Goal: Transaction & Acquisition: Book appointment/travel/reservation

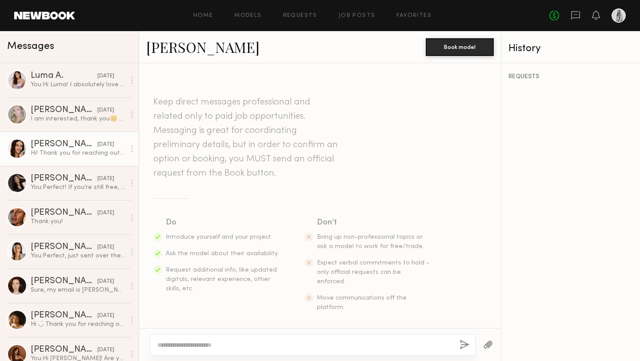
scroll to position [165, 0]
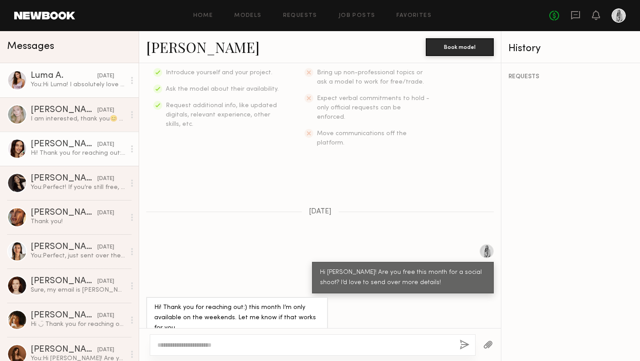
click at [59, 87] on div "You: Hi [PERSON_NAME]! I absolutely love your portfolio, do you have experience…" at bounding box center [78, 84] width 95 height 8
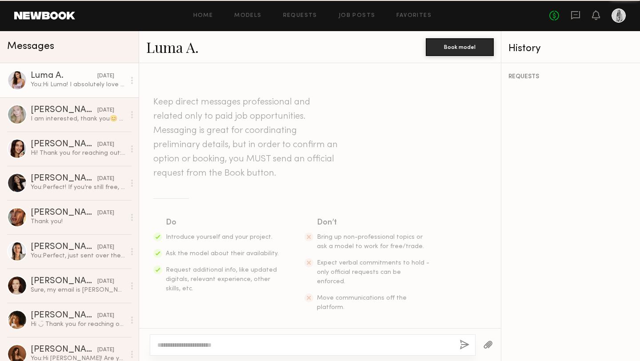
scroll to position [119, 0]
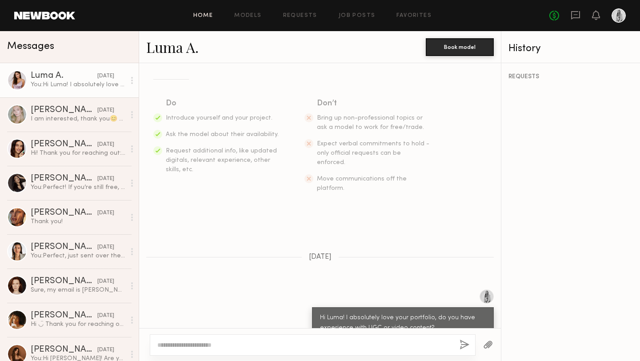
click at [208, 14] on link "Home" at bounding box center [203, 16] width 20 height 6
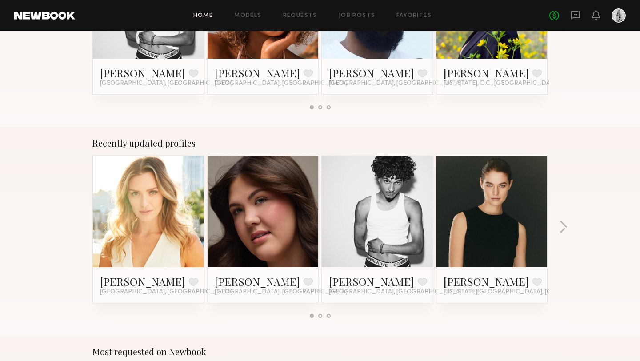
scroll to position [477, 0]
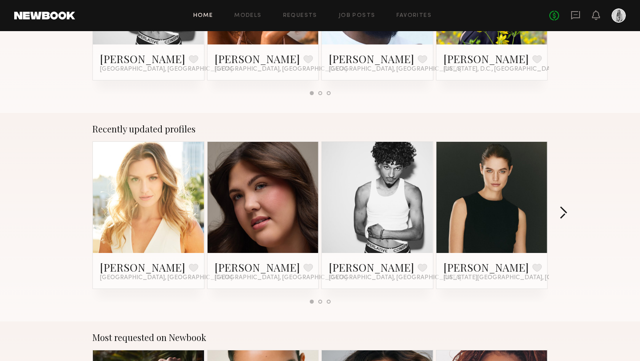
click at [562, 209] on button "button" at bounding box center [563, 213] width 8 height 15
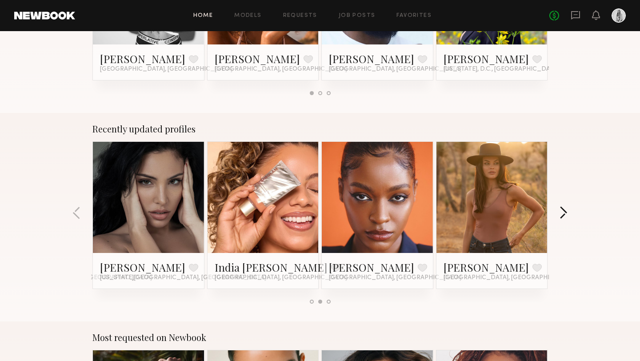
click at [562, 208] on button "button" at bounding box center [563, 213] width 8 height 15
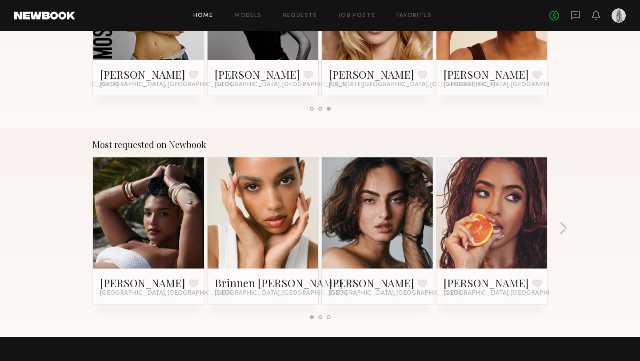
scroll to position [679, 0]
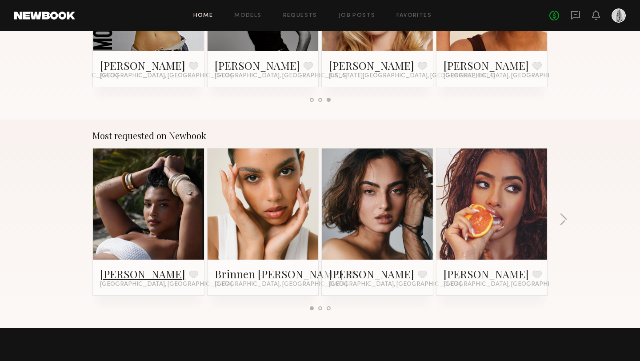
click at [136, 279] on link "[PERSON_NAME]" at bounding box center [142, 274] width 85 height 14
click at [565, 217] on button "button" at bounding box center [563, 220] width 8 height 15
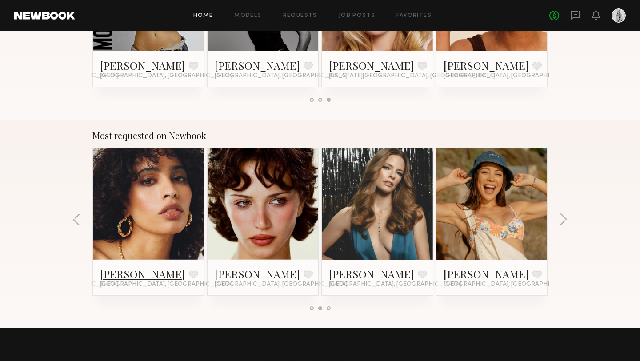
click at [109, 275] on link "[PERSON_NAME]" at bounding box center [142, 274] width 85 height 14
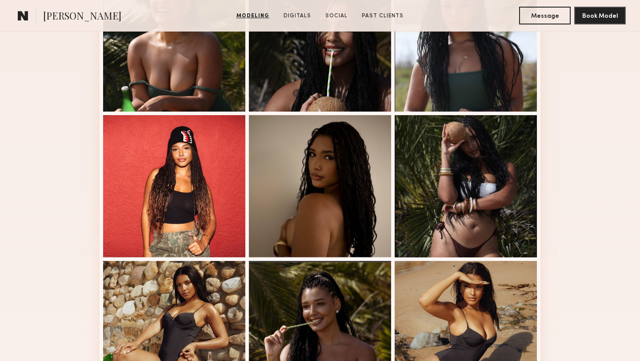
scroll to position [541, 0]
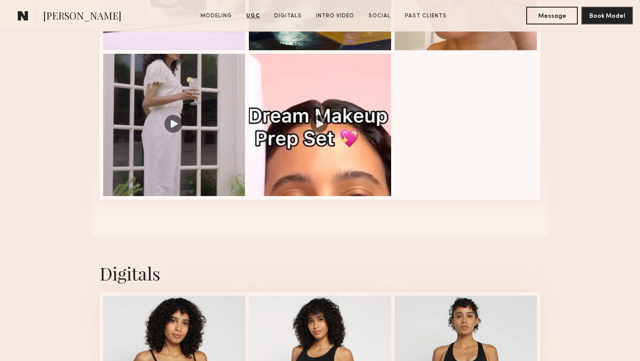
scroll to position [1293, 0]
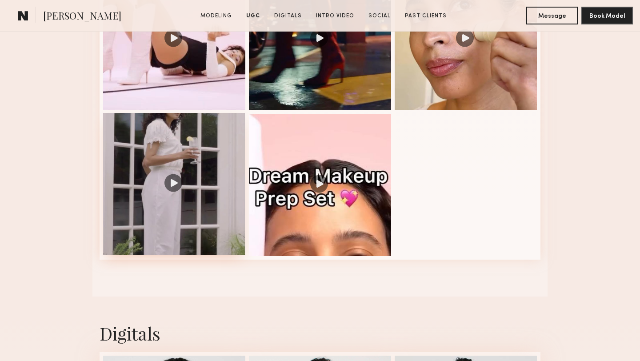
click at [209, 149] on div at bounding box center [174, 184] width 142 height 142
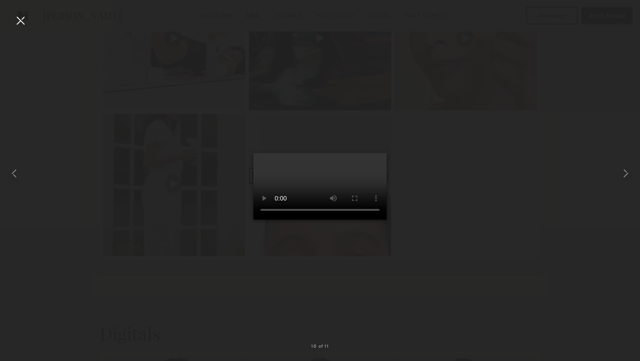
click at [16, 24] on div at bounding box center [20, 20] width 14 height 14
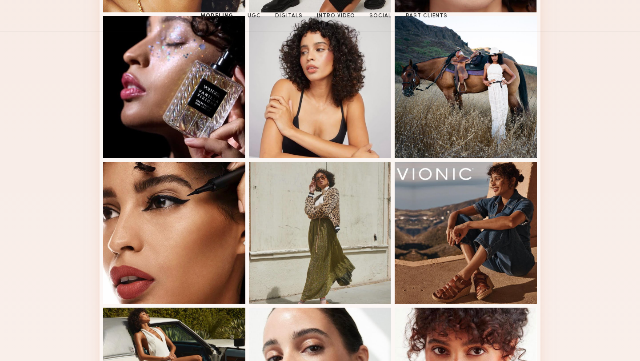
scroll to position [0, 0]
